Goal: Task Accomplishment & Management: Manage account settings

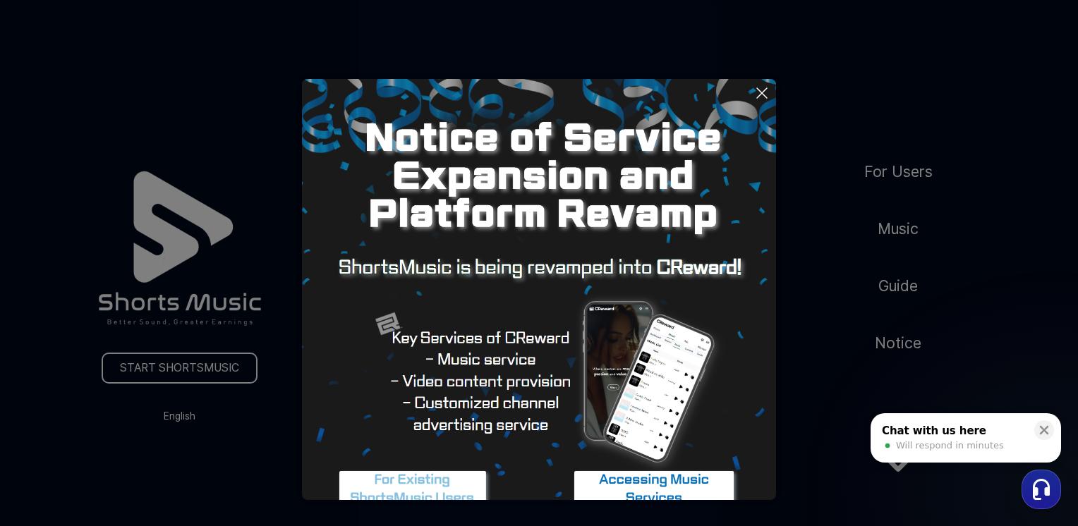
click at [767, 95] on icon at bounding box center [762, 93] width 17 height 17
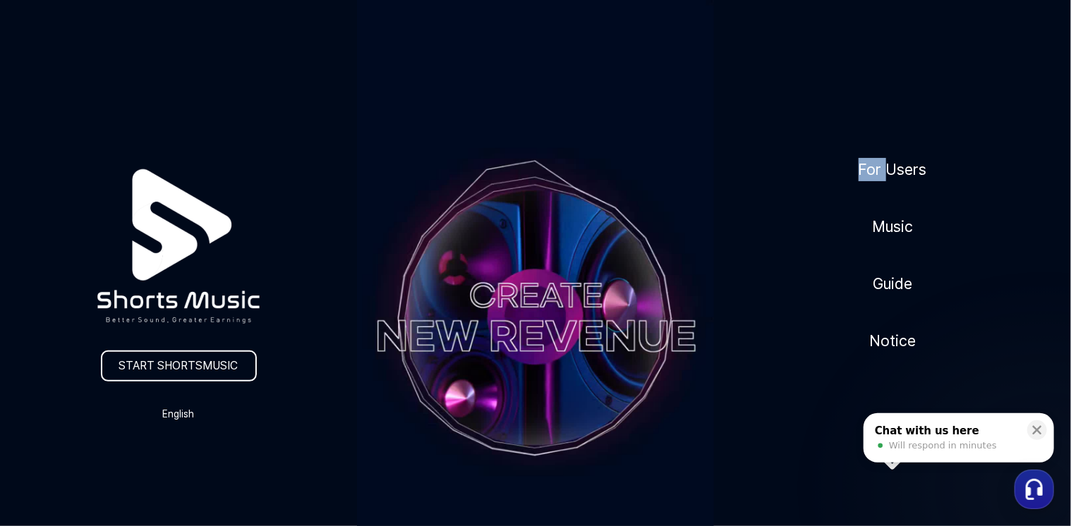
click at [767, 95] on div "START SHORTSMUSIC English For Users Music Guide Notice" at bounding box center [535, 317] width 1071 height 635
click at [181, 379] on link "START SHORTSMUSIC" at bounding box center [179, 366] width 156 height 31
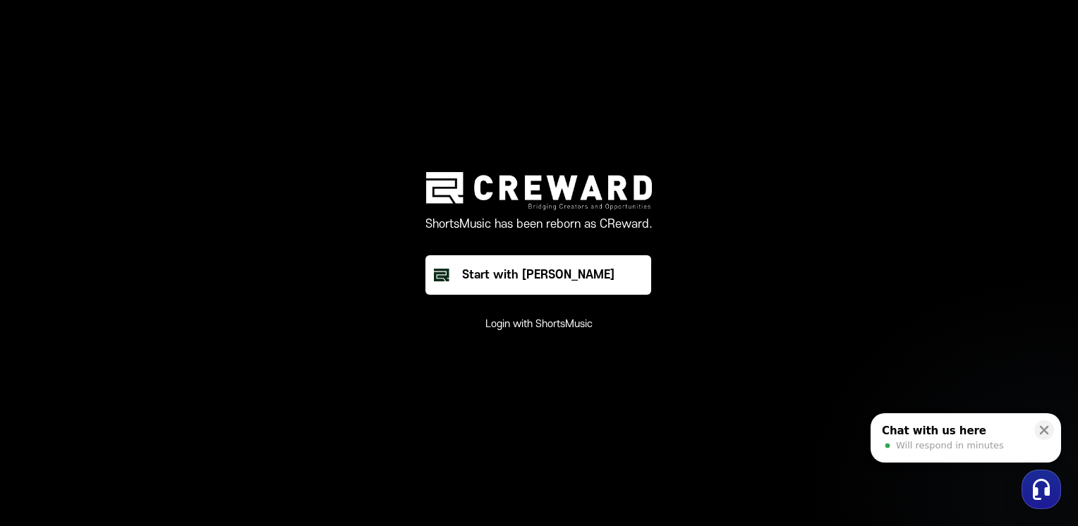
click at [568, 322] on button "Login with ShortsMusic" at bounding box center [538, 325] width 107 height 14
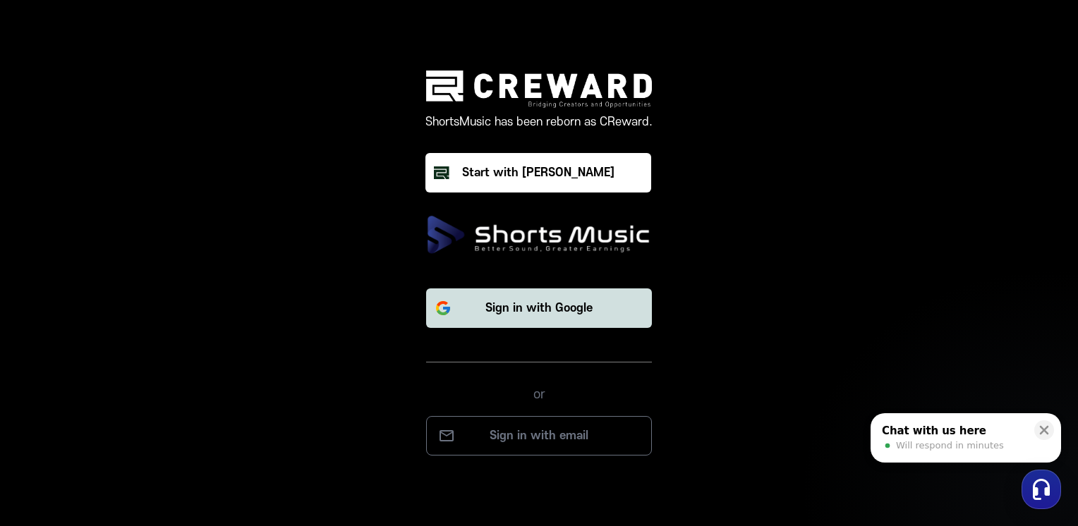
click at [591, 311] on p "Sign in with Google" at bounding box center [538, 308] width 107 height 17
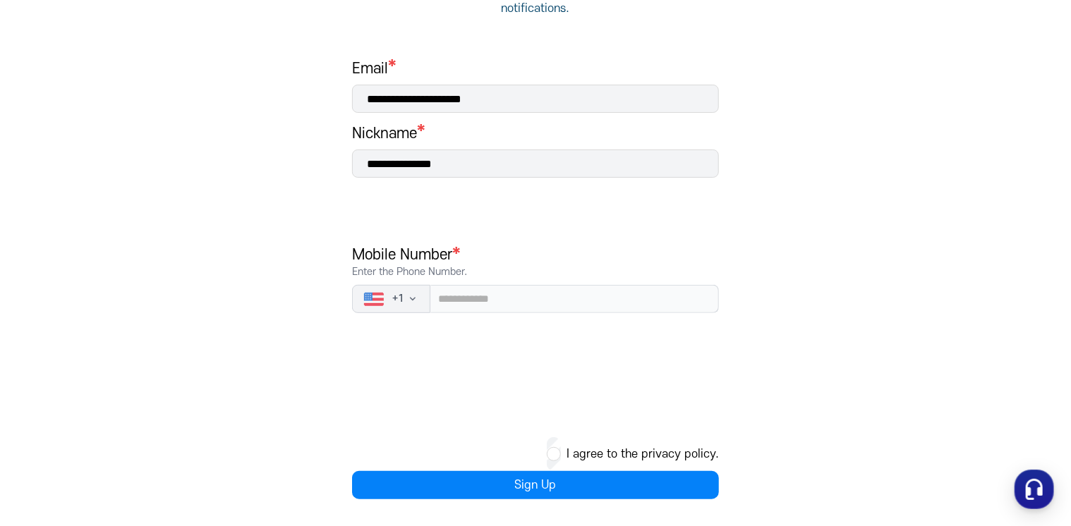
scroll to position [212, 0]
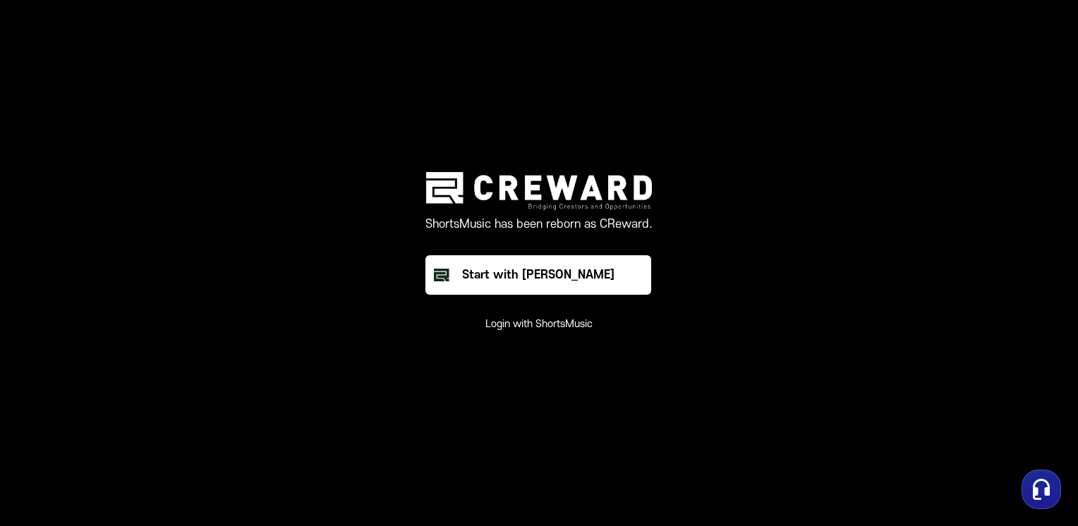
click at [521, 322] on button "Login with ShortsMusic" at bounding box center [538, 325] width 107 height 14
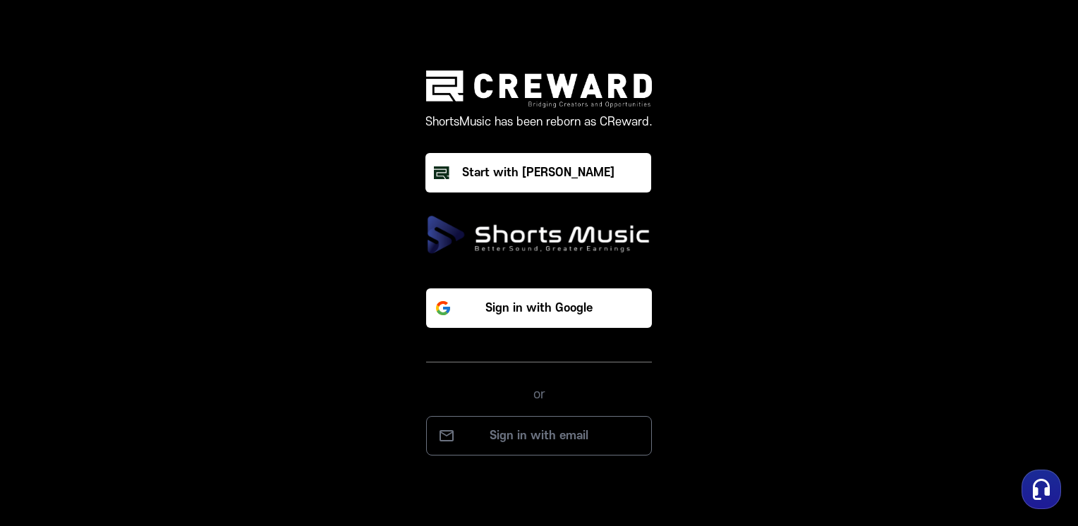
click at [784, 395] on div "Sign in with Google or Sign in with email" at bounding box center [539, 335] width 491 height 241
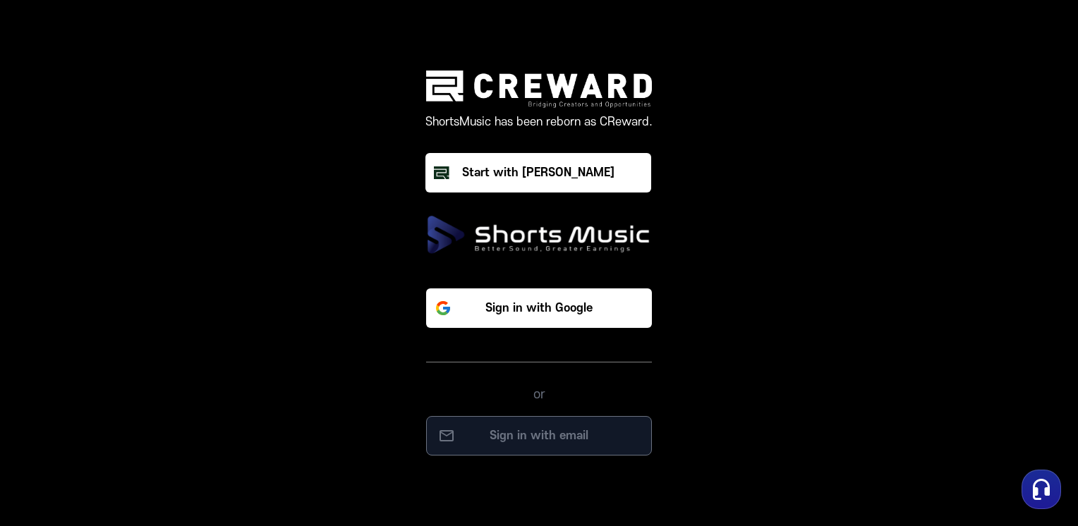
click at [624, 435] on p "Sign in with email" at bounding box center [539, 436] width 196 height 17
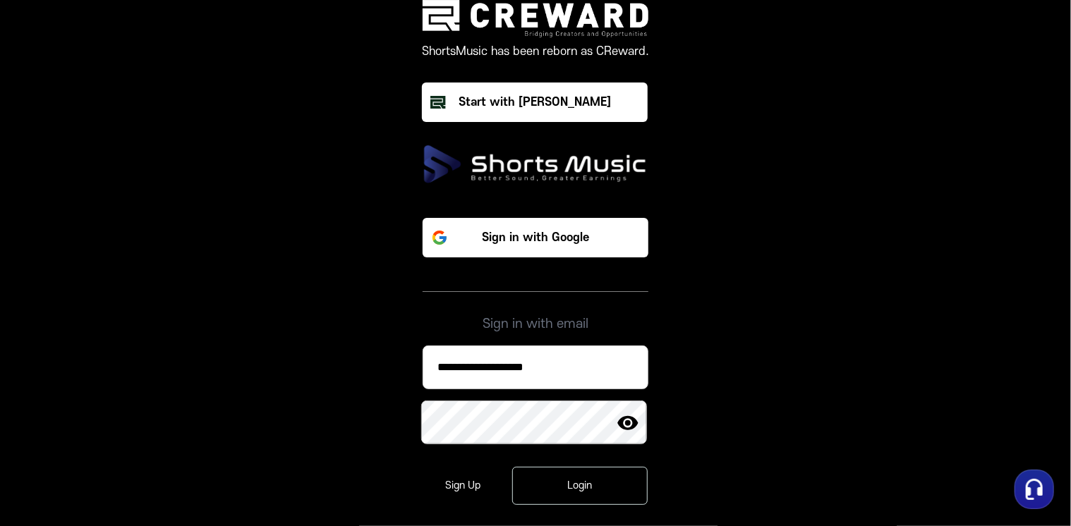
click at [556, 380] on input "**********" at bounding box center [536, 368] width 226 height 44
type input "**********"
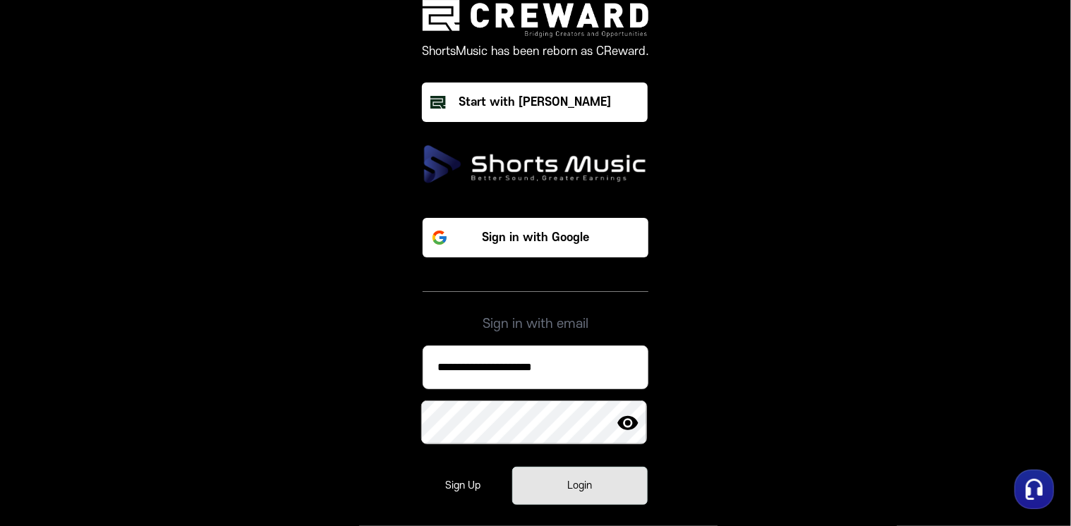
click at [611, 480] on div "Login" at bounding box center [580, 486] width 95 height 14
